Goal: Task Accomplishment & Management: Use online tool/utility

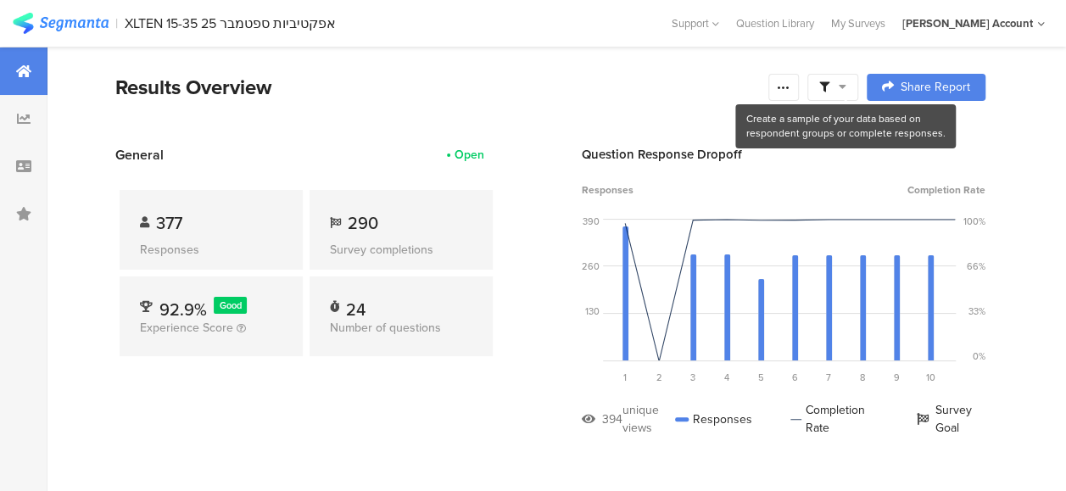
click at [846, 84] on icon at bounding box center [843, 87] width 8 height 12
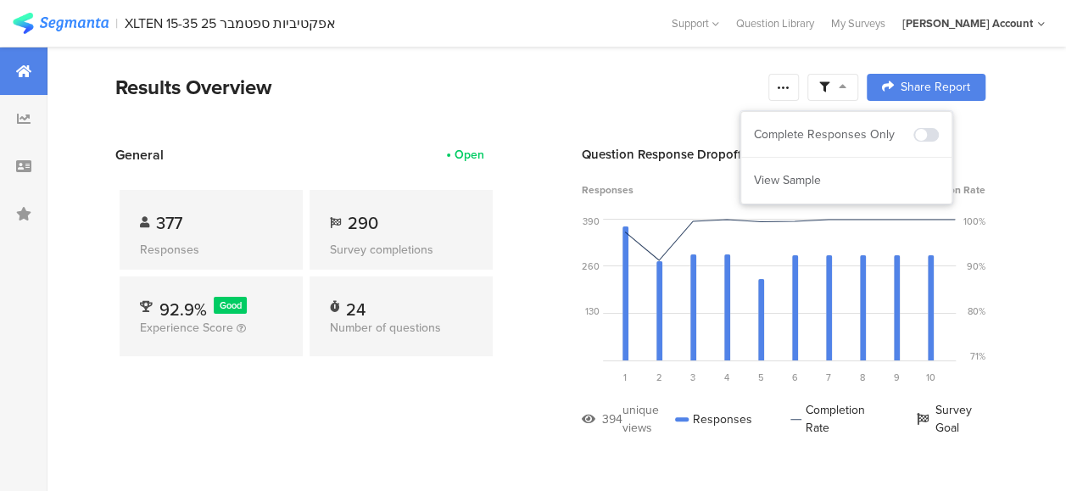
click at [481, 379] on div "377 Responses 290 Survey completions 92.9% Good Experience Score 24 Number of q…" at bounding box center [306, 277] width 382 height 224
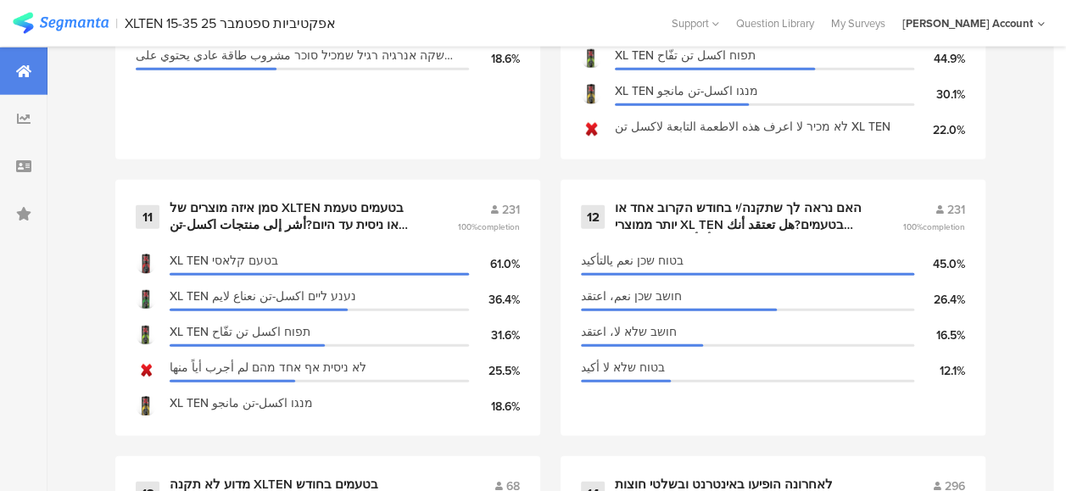
scroll to position [1951, 0]
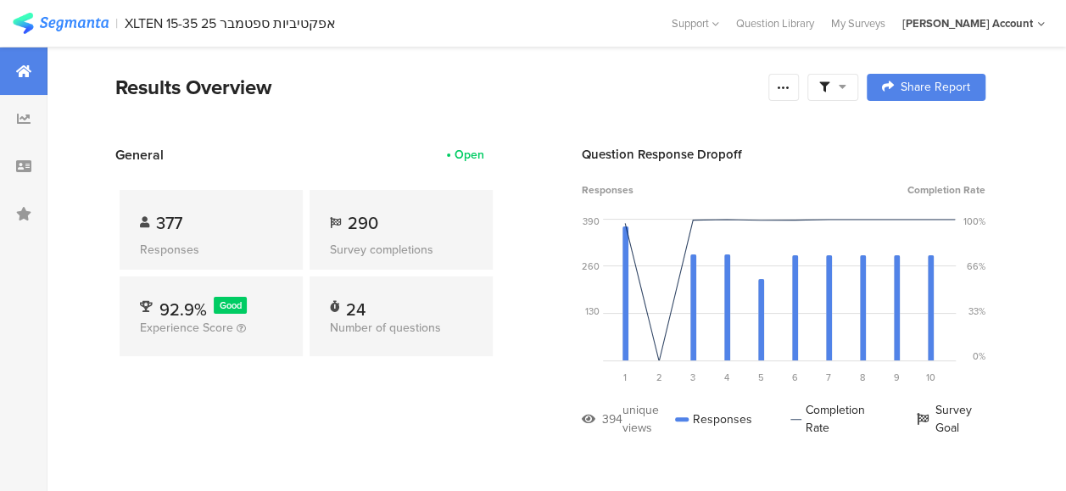
click at [846, 88] on icon at bounding box center [843, 87] width 8 height 12
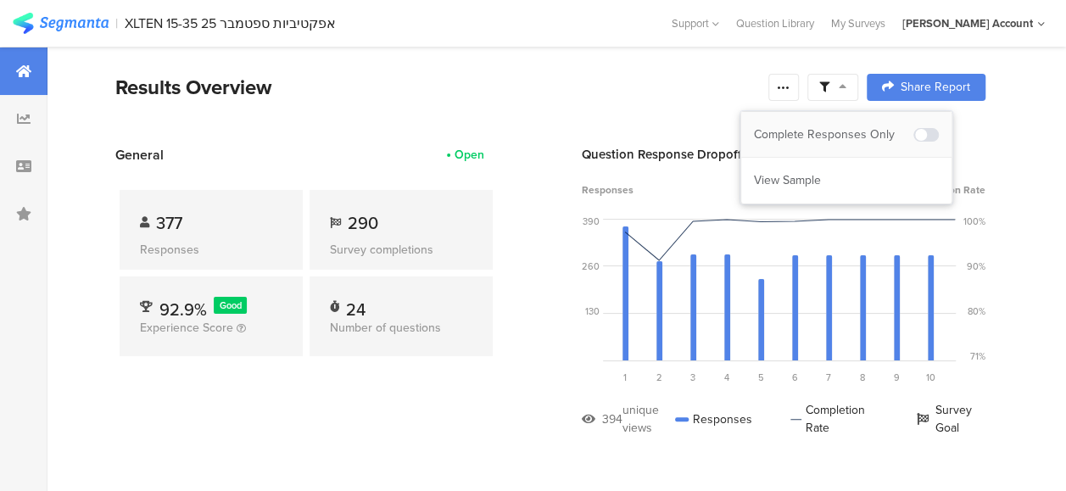
click at [870, 129] on div "Complete Responses Only" at bounding box center [833, 134] width 159 height 17
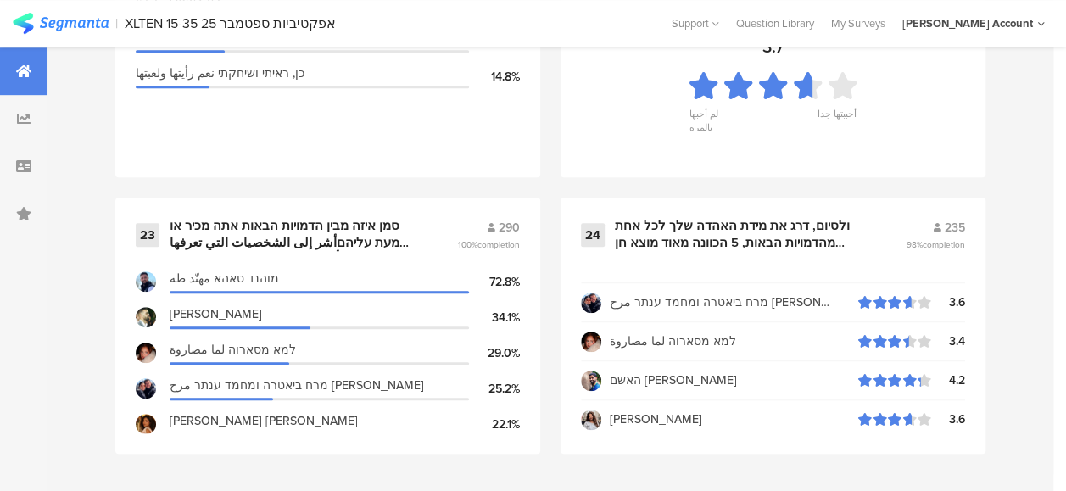
scroll to position [25, 0]
click at [346, 241] on div "סמן איזה מבין הדמויות הבאות אתה מכיר או שמעת עליהםأشر إلى الشخصيات التي تعرفها …" at bounding box center [293, 234] width 247 height 33
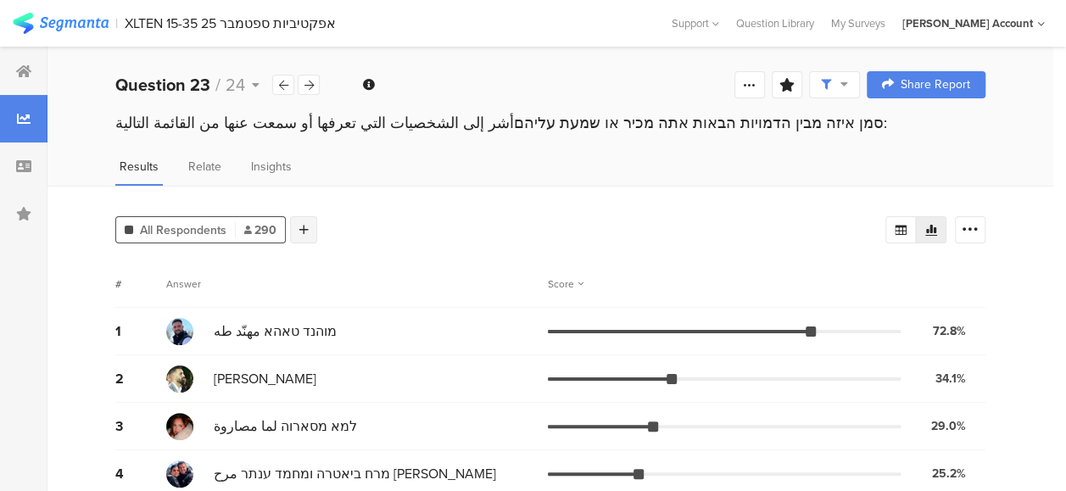
click at [309, 230] on div at bounding box center [303, 229] width 27 height 27
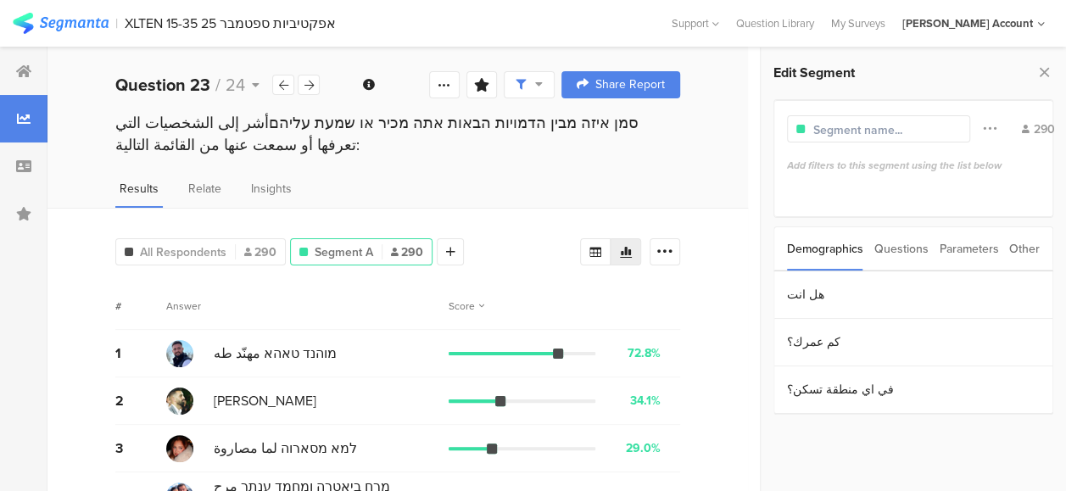
click at [965, 254] on div "Parameters" at bounding box center [968, 248] width 59 height 43
click at [806, 298] on section "c" at bounding box center [913, 294] width 278 height 47
